Goal: Navigation & Orientation: Find specific page/section

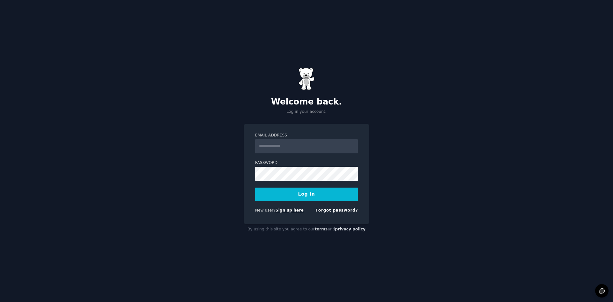
click at [282, 210] on link "Sign up here" at bounding box center [290, 210] width 28 height 4
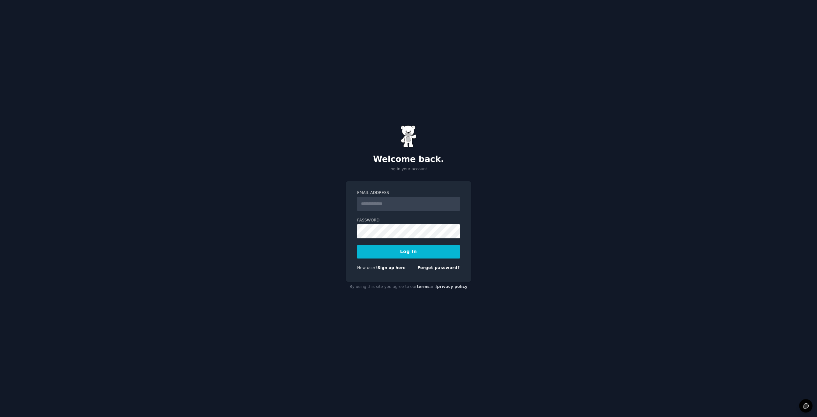
click at [404, 200] on input "Email Address" at bounding box center [408, 204] width 103 height 14
type input "**********"
click at [429, 250] on button "Log In" at bounding box center [408, 251] width 103 height 13
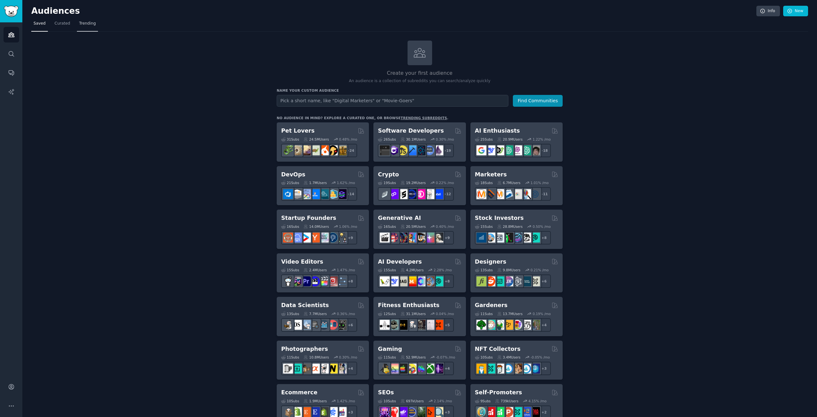
drag, startPoint x: 94, startPoint y: 27, endPoint x: 90, endPoint y: 27, distance: 3.6
click at [94, 27] on nav "Saved Curated Trending" at bounding box center [419, 25] width 777 height 13
click at [89, 26] on span "Trending" at bounding box center [87, 24] width 17 height 6
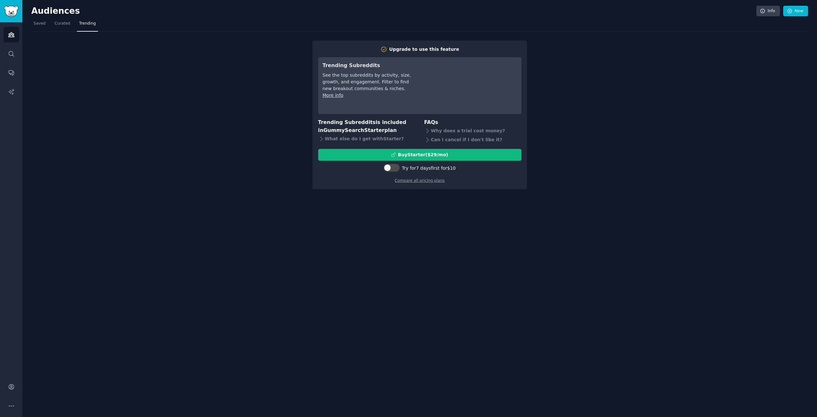
click at [393, 172] on div at bounding box center [392, 169] width 16 height 10
click at [396, 168] on div at bounding box center [394, 167] width 3 height 3
checkbox input "true"
